Goal: Task Accomplishment & Management: Manage account settings

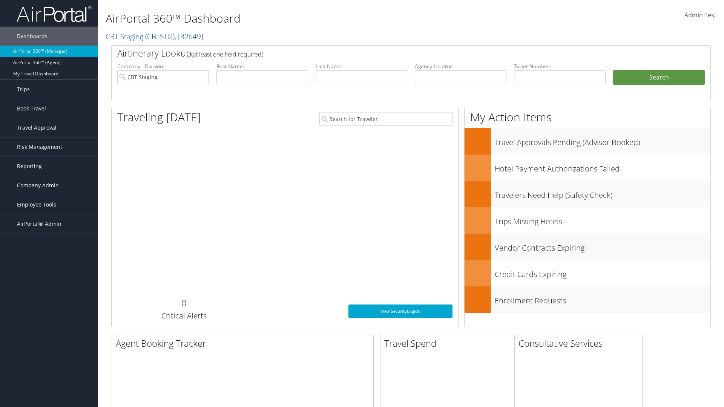
click at [49, 186] on span "Company Admin" at bounding box center [38, 185] width 42 height 19
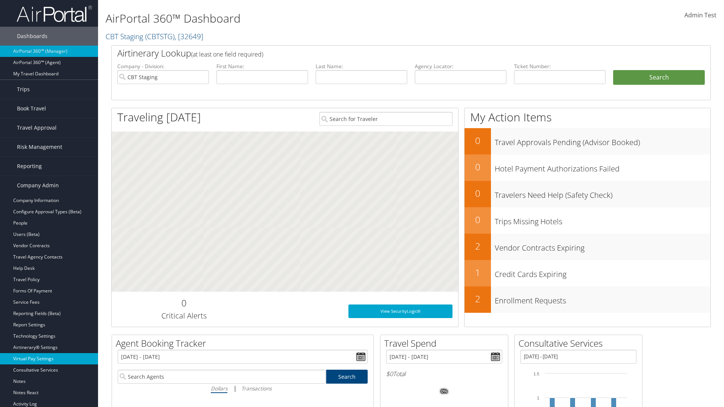
click at [49, 359] on link "Virtual Pay Settings" at bounding box center [49, 359] width 98 height 11
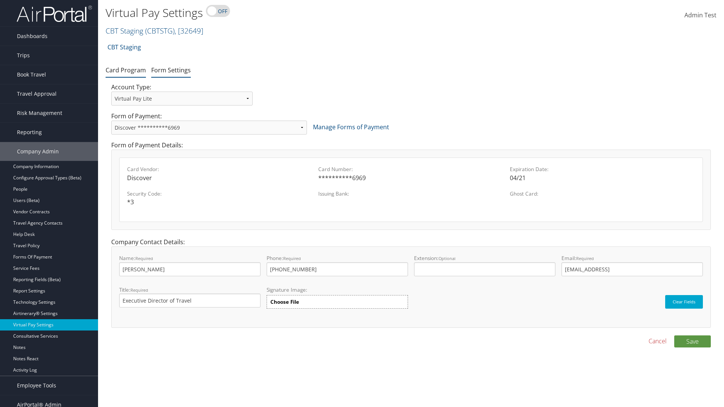
click at [171, 70] on link "Form Settings" at bounding box center [171, 70] width 40 height 8
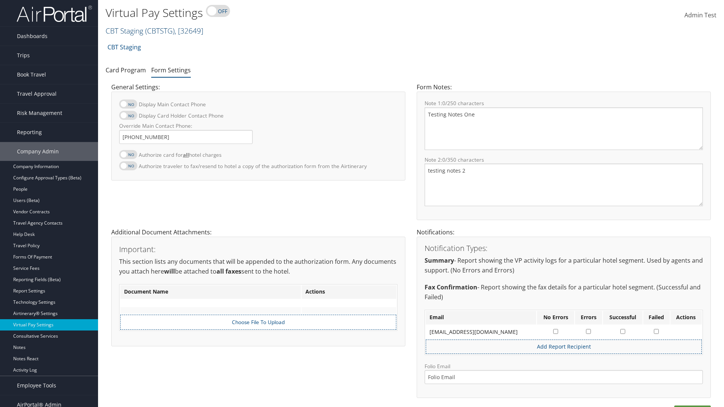
click at [125, 31] on link "CBT Staging ( CBTSTG ) , [ 32649 ]" at bounding box center [155, 31] width 98 height 10
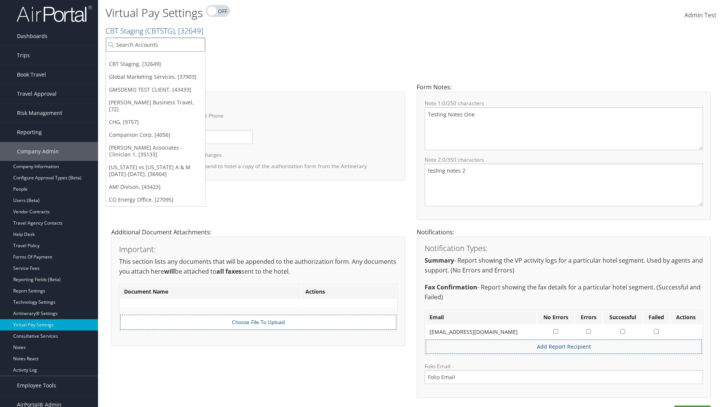
click at [155, 45] on input "search" at bounding box center [155, 45] width 99 height 14
type input "[PERSON_NAME] Business Travel"
click at [166, 58] on div "Christopherson Business Travel (C10001), [72]" at bounding box center [166, 58] width 129 height 7
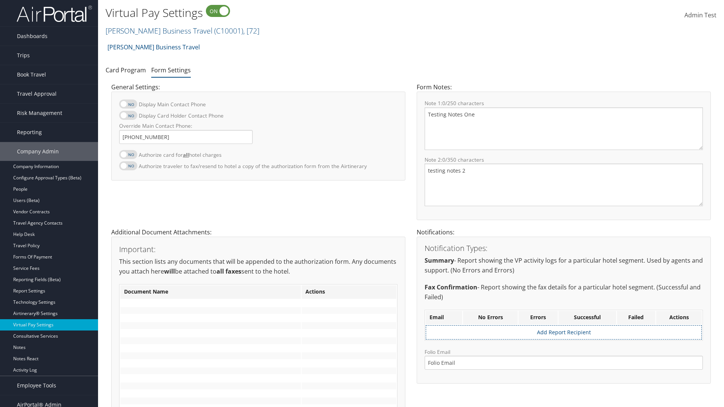
click at [128, 154] on label at bounding box center [128, 154] width 18 height 9
click at [128, 156] on input "Authorize card for all hotel charges" at bounding box center [125, 158] width 5 height 5
checkbox input "true"
click at [128, 115] on label at bounding box center [128, 115] width 18 height 9
click at [128, 117] on input "Display Card Holder Contact Phone" at bounding box center [125, 119] width 5 height 5
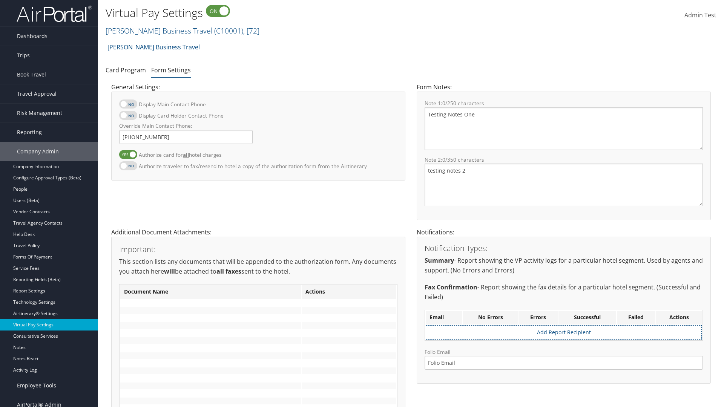
checkbox input "true"
click at [128, 104] on label at bounding box center [128, 104] width 18 height 9
click at [128, 106] on input "Display Main Contact Phone" at bounding box center [125, 108] width 5 height 5
checkbox input "true"
click at [128, 166] on label at bounding box center [128, 165] width 18 height 9
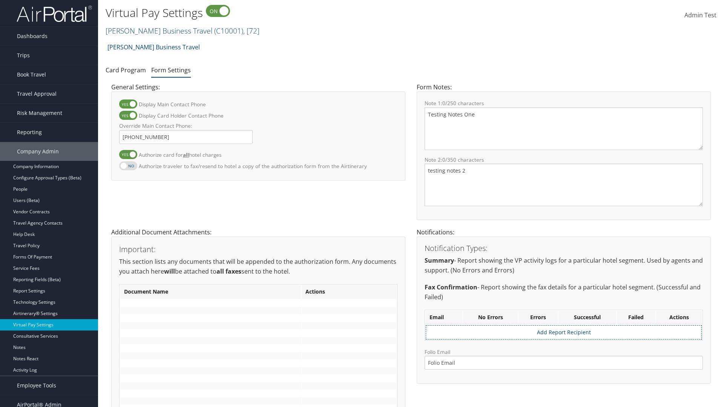
click at [128, 168] on input "Authorize traveler to fax/resend to hotel a copy of the authorization form from…" at bounding box center [125, 170] width 5 height 5
checkbox input "true"
click at [128, 154] on label at bounding box center [128, 154] width 18 height 9
click at [128, 156] on input "Authorize card for all hotel charges" at bounding box center [125, 158] width 5 height 5
checkbox input "false"
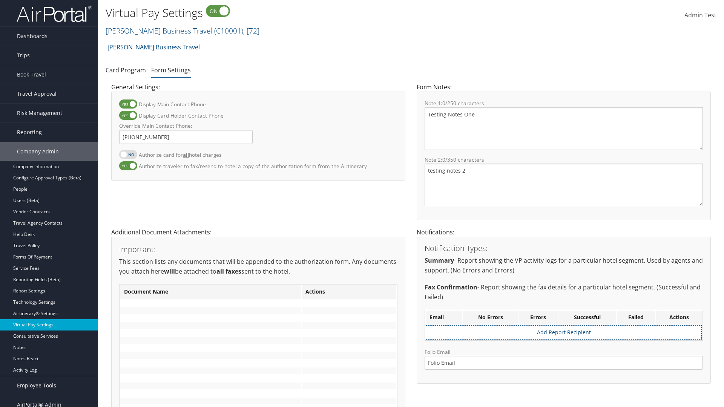
click at [128, 115] on label at bounding box center [128, 115] width 18 height 9
click at [128, 117] on input "Display Card Holder Contact Phone" at bounding box center [125, 119] width 5 height 5
checkbox input "false"
click at [128, 104] on label at bounding box center [128, 104] width 18 height 9
click at [128, 106] on input "Display Main Contact Phone" at bounding box center [125, 108] width 5 height 5
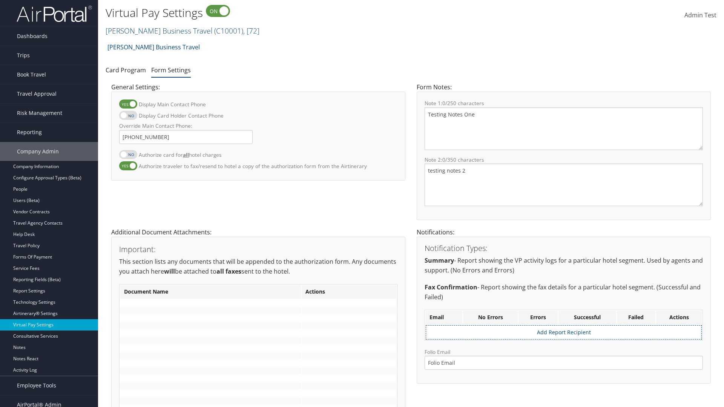
checkbox input "false"
click at [128, 166] on label at bounding box center [128, 165] width 18 height 9
click at [128, 168] on input "Authorize traveler to fax/resend to hotel a copy of the authorization form from…" at bounding box center [125, 170] width 5 height 5
checkbox input "false"
click at [186, 137] on input "Override Main Contact Phone:" at bounding box center [186, 137] width 134 height 14
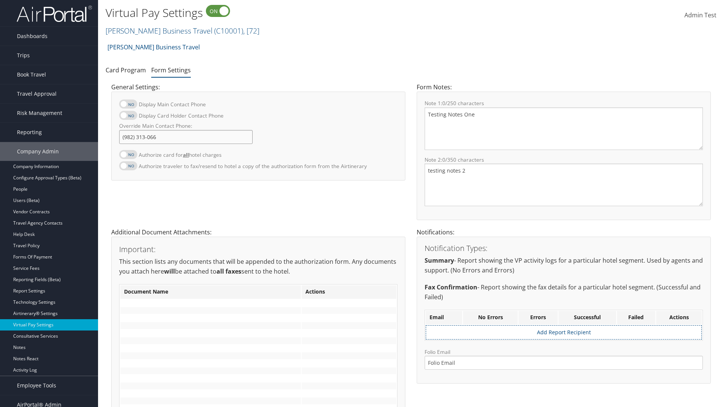
type input "[PHONE_NUMBER]"
click at [564, 129] on textarea "Testing Notes One" at bounding box center [564, 129] width 278 height 43
type textarea "Testing Notes One"
click at [564, 185] on textarea "testing notes 2" at bounding box center [564, 185] width 278 height 43
type textarea "testing notes 2"
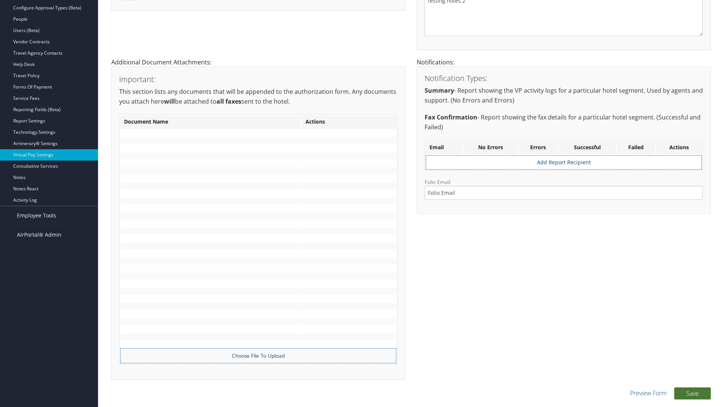
click at [693, 394] on button "Save" at bounding box center [693, 394] width 37 height 12
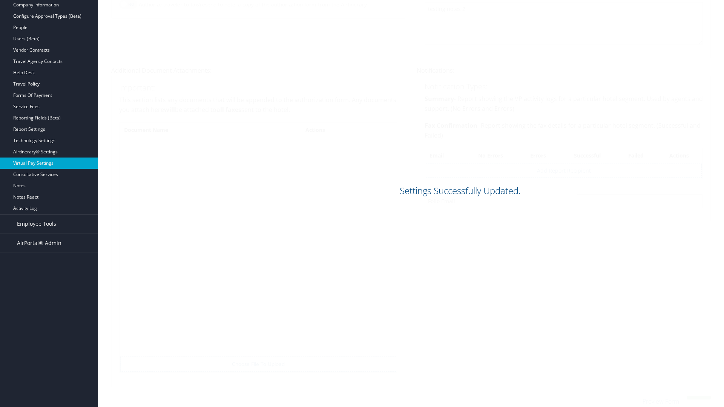
scroll to position [162, 0]
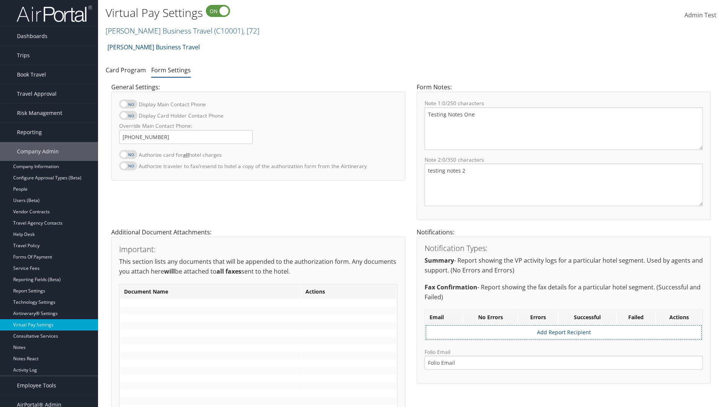
scroll to position [162, 0]
